Goal: Task Accomplishment & Management: Use online tool/utility

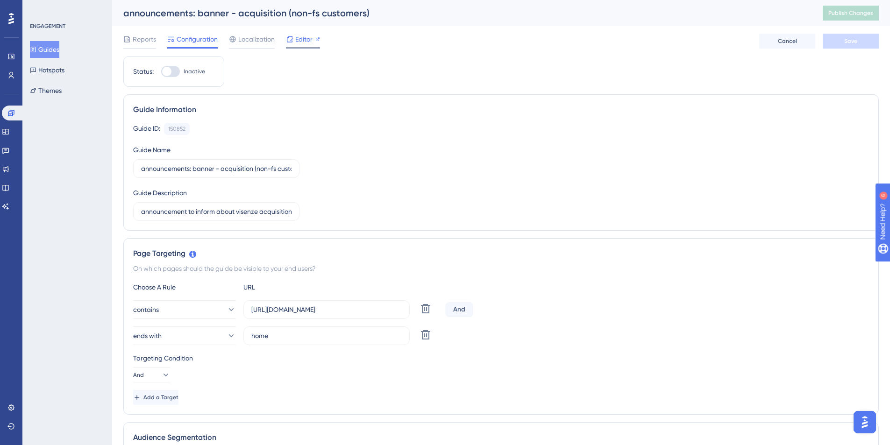
click at [307, 36] on span "Editor" at bounding box center [303, 39] width 17 height 11
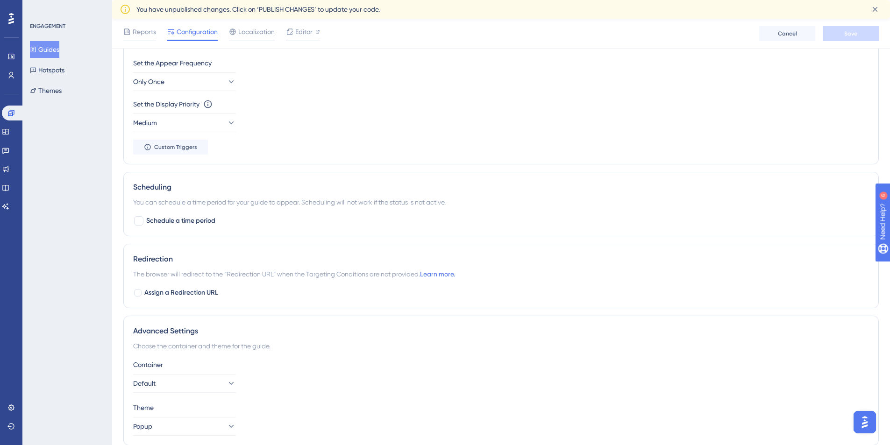
scroll to position [601, 0]
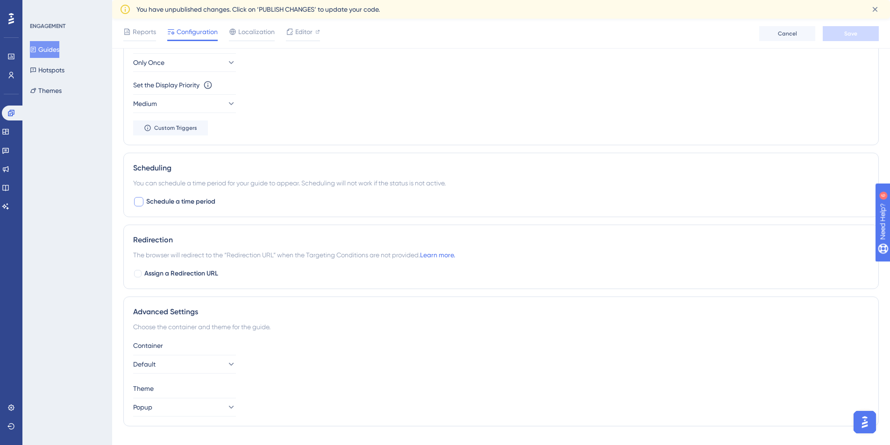
click at [144, 202] on div at bounding box center [138, 201] width 11 height 11
checkbox input "true"
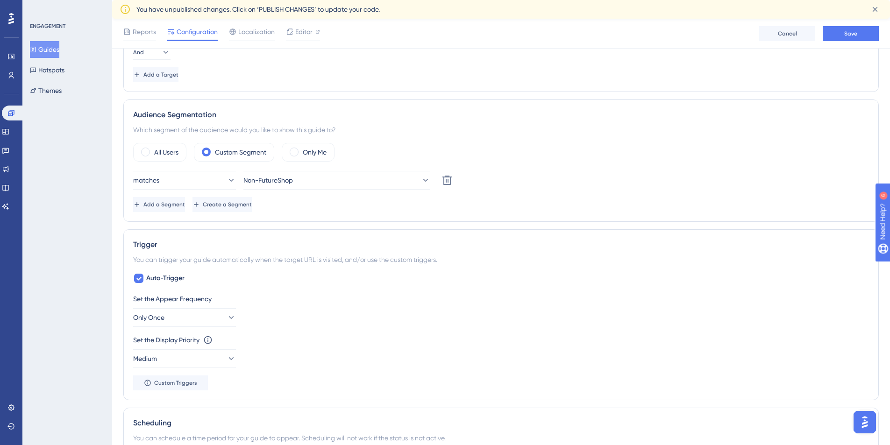
scroll to position [0, 0]
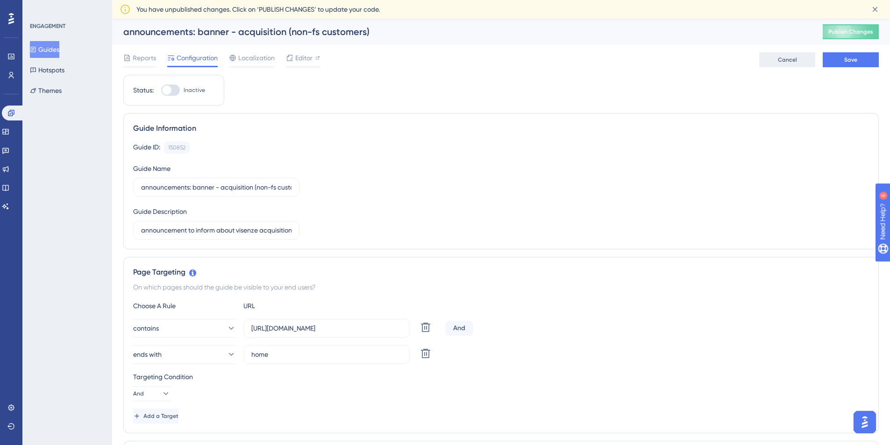
click at [795, 59] on span "Cancel" at bounding box center [787, 59] width 19 height 7
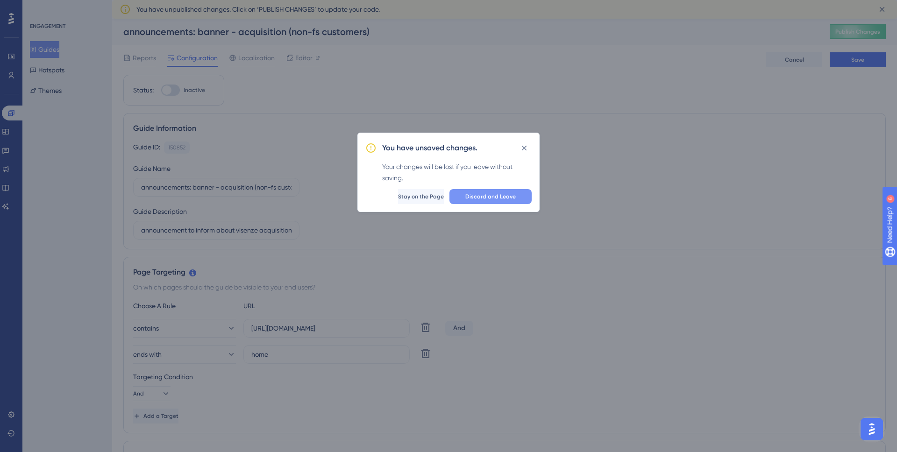
click at [485, 197] on span "Discard and Leave" at bounding box center [491, 196] width 50 height 7
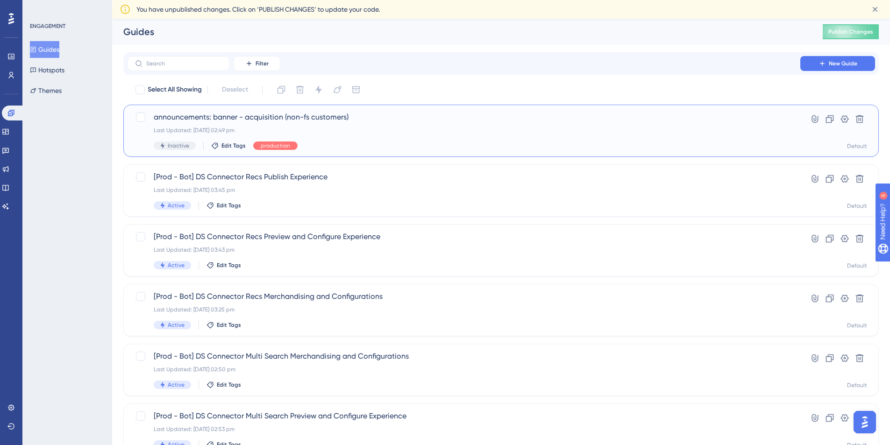
click at [415, 127] on div "Last Updated: [DATE] 02:49 pm" at bounding box center [464, 130] width 620 height 7
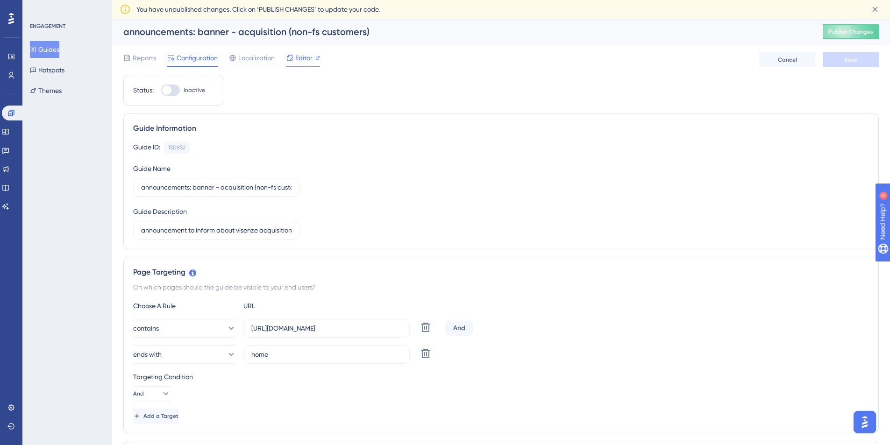
click at [297, 58] on span "Editor" at bounding box center [303, 57] width 17 height 11
